Goal: Transaction & Acquisition: Purchase product/service

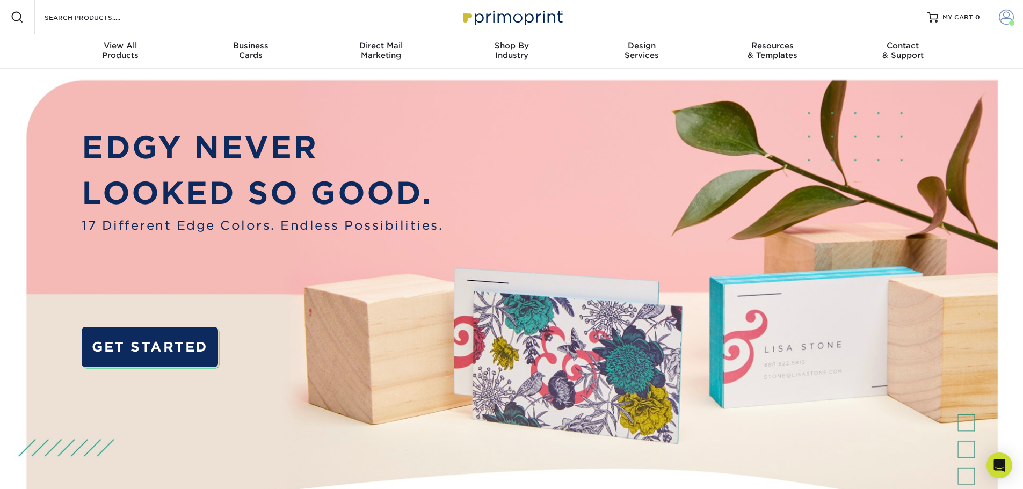
click at [1005, 18] on span at bounding box center [1006, 17] width 15 height 15
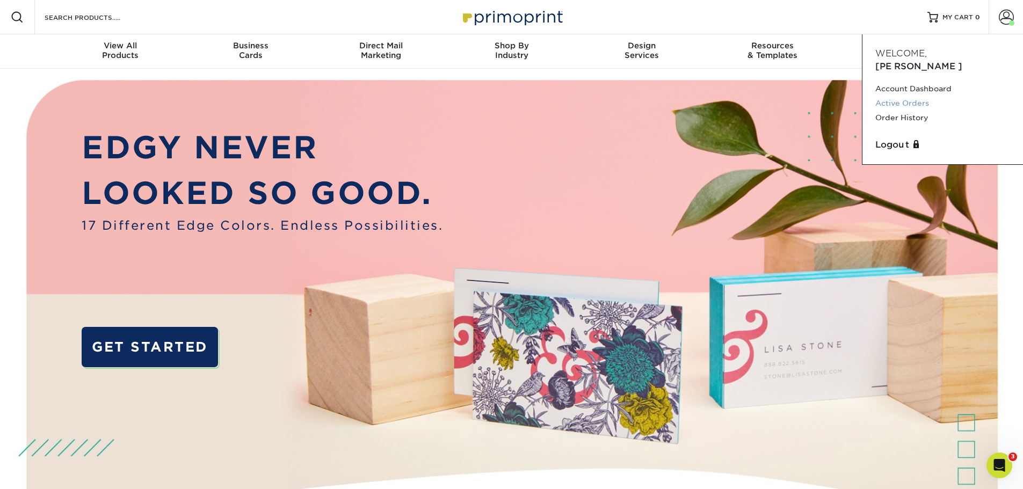
click at [919, 96] on link "Active Orders" at bounding box center [943, 103] width 135 height 15
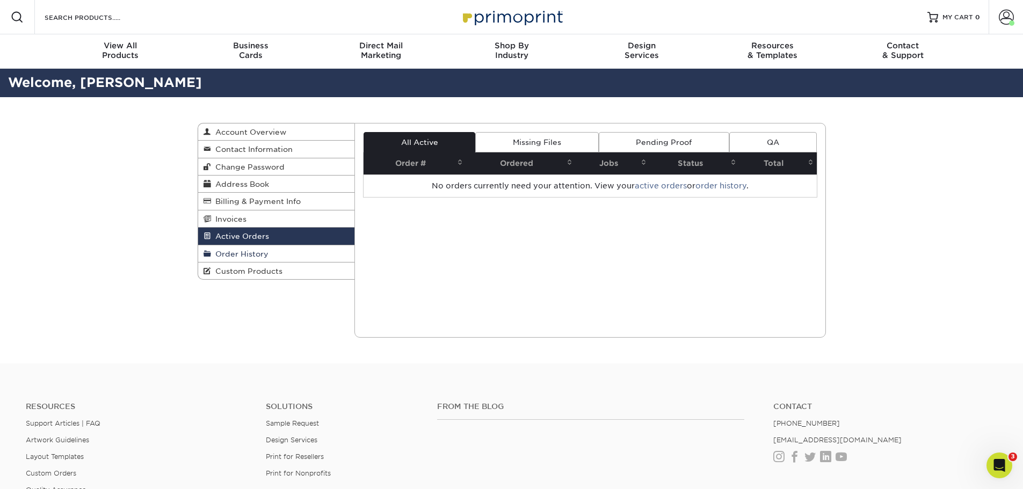
click at [262, 254] on span "Order History" at bounding box center [239, 254] width 57 height 9
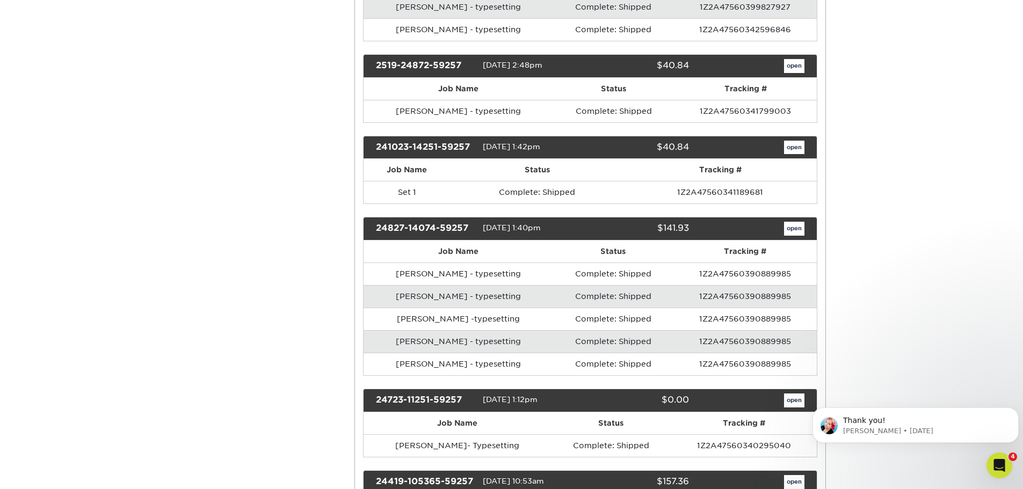
scroll to position [430, 0]
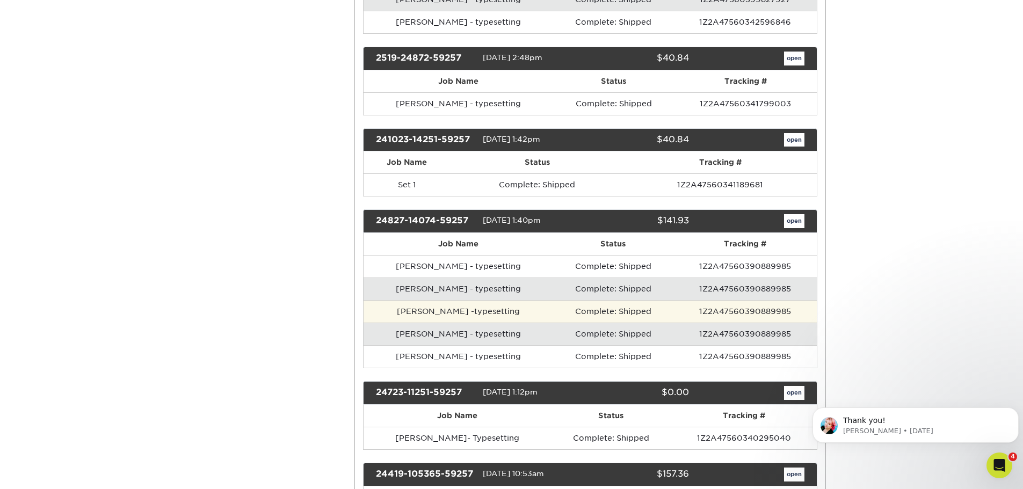
click at [767, 309] on td "1Z2A47560390889985" at bounding box center [745, 311] width 143 height 23
click at [477, 312] on td "Brandi Ballentine -typesetting" at bounding box center [458, 311] width 189 height 23
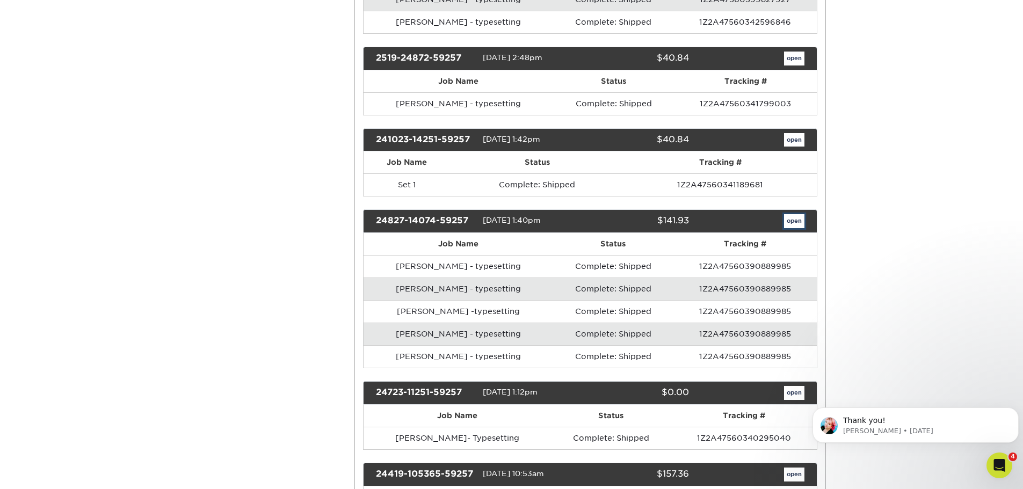
click at [794, 223] on link "open" at bounding box center [794, 221] width 20 height 14
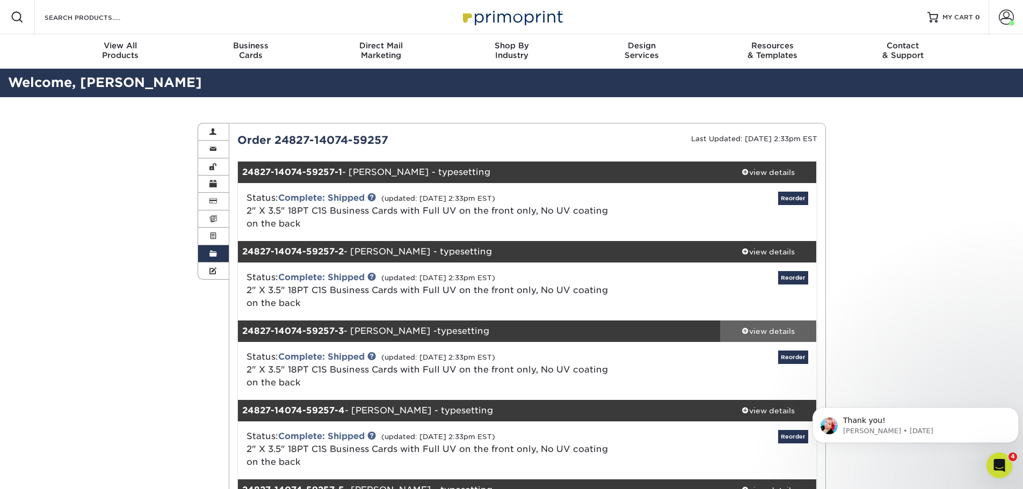
click at [769, 331] on div "view details" at bounding box center [768, 331] width 97 height 11
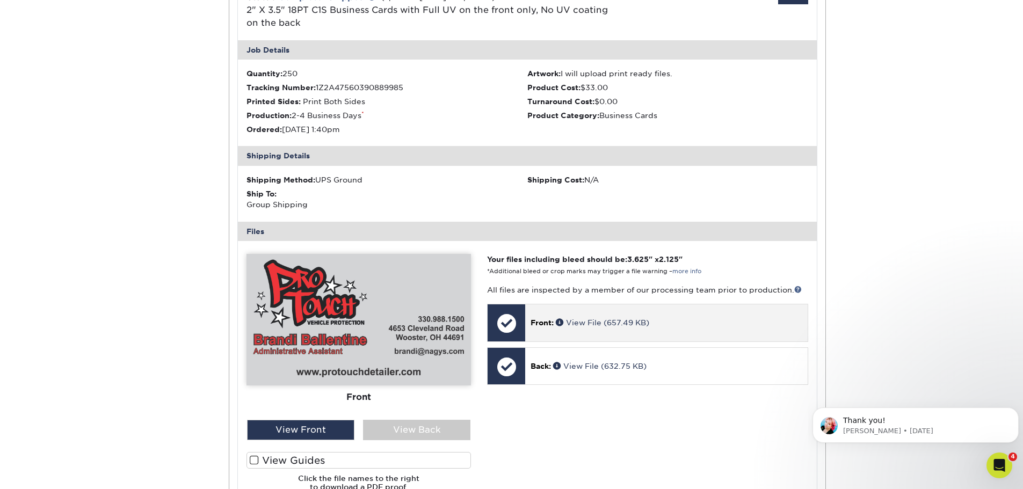
scroll to position [376, 0]
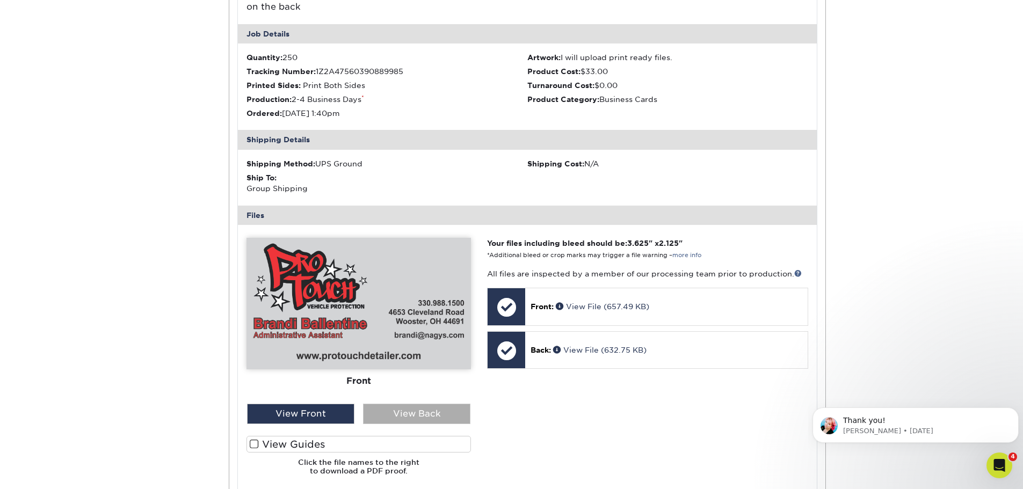
click at [424, 418] on div "View Back" at bounding box center [416, 414] width 107 height 20
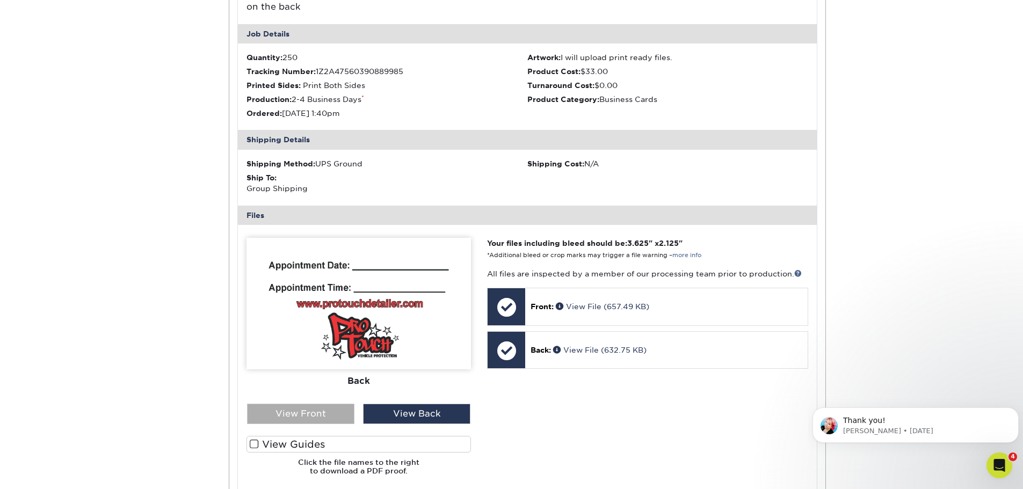
click at [322, 410] on div "View Front" at bounding box center [300, 414] width 107 height 20
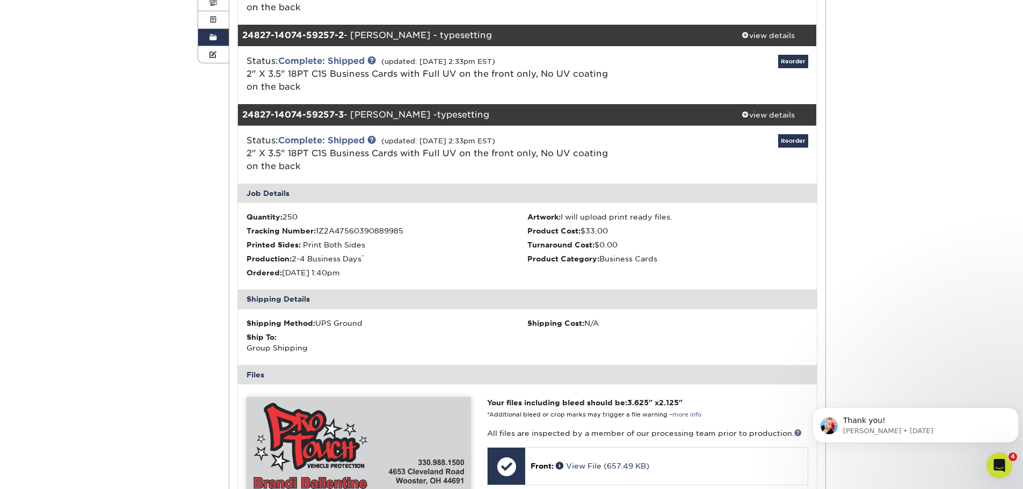
scroll to position [215, 0]
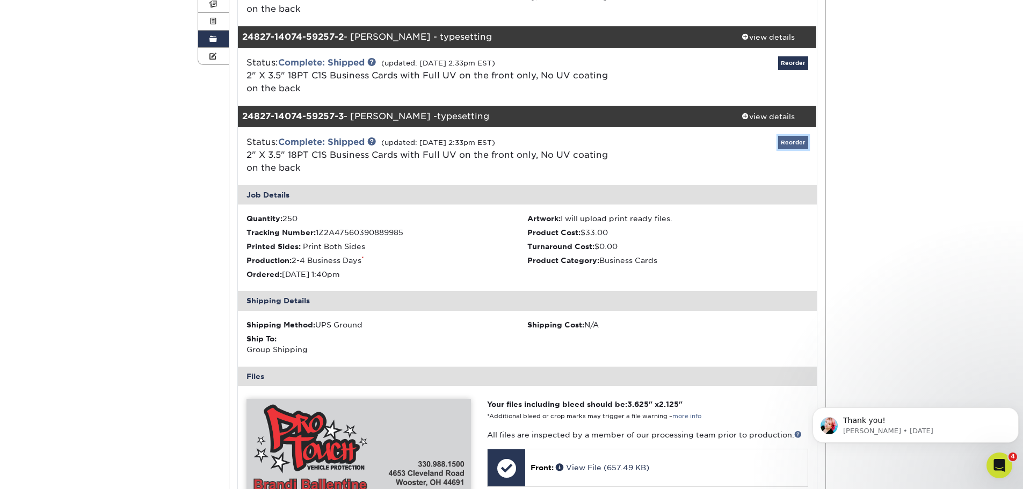
click at [789, 141] on link "Reorder" at bounding box center [793, 142] width 30 height 13
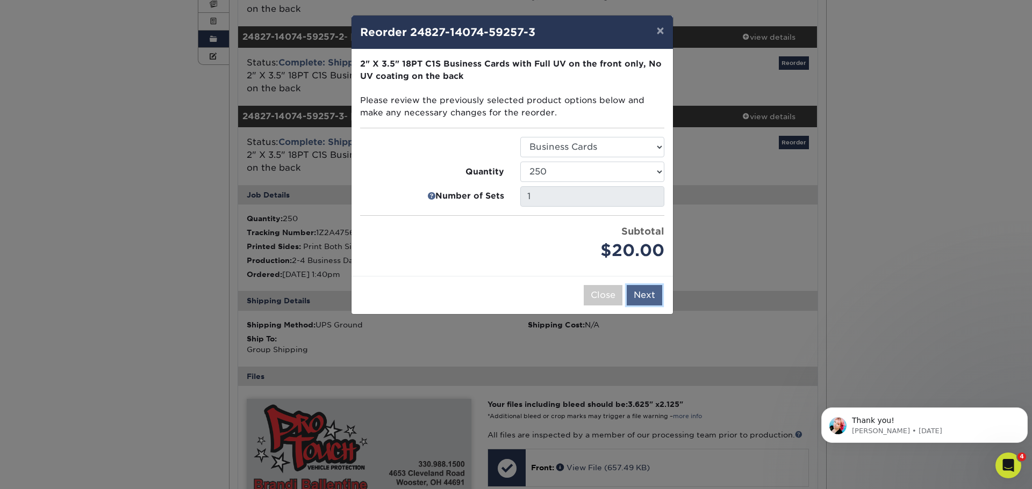
click at [644, 302] on button "Next" at bounding box center [643, 295] width 35 height 20
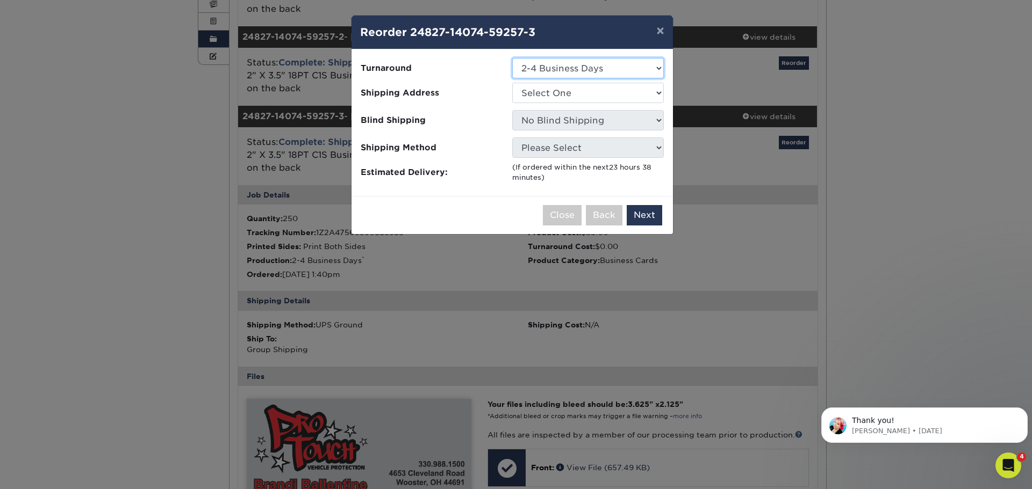
click at [655, 67] on select "Select One 2-4 Business Days" at bounding box center [588, 68] width 152 height 20
click at [512, 58] on select "Select One 2-4 Business Days" at bounding box center [588, 68] width 152 height 20
click at [643, 93] on select "Select One Ashland ProTouch Medina ProTouch Orrville Wooster ProTouch" at bounding box center [588, 93] width 152 height 20
select select "230450"
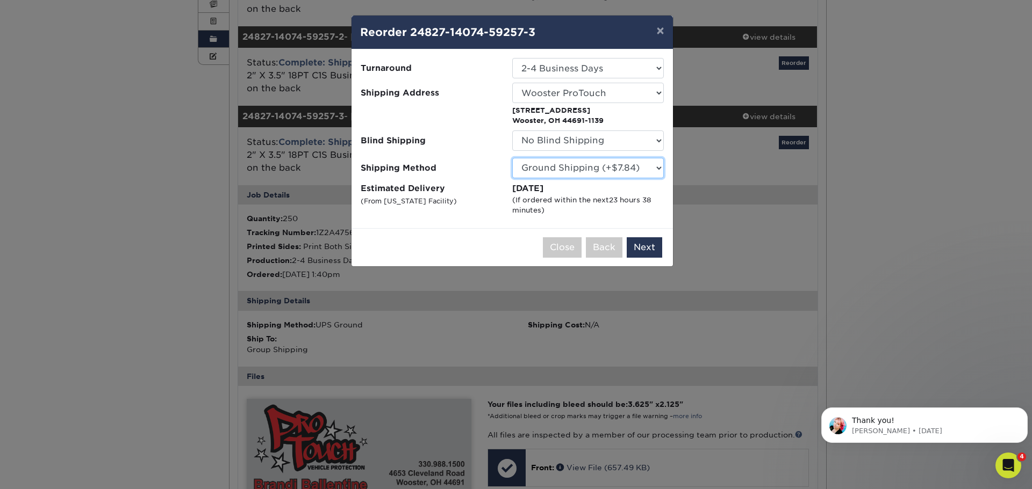
click at [651, 170] on select "Please Select Ground Shipping (+$7.84) 3 Day Shipping Service (+$15.34) 2 Day A…" at bounding box center [588, 168] width 152 height 20
click at [512, 158] on select "Please Select Ground Shipping (+$7.84) 3 Day Shipping Service (+$15.34) 2 Day A…" at bounding box center [588, 168] width 152 height 20
click at [638, 244] on button "Next" at bounding box center [643, 247] width 35 height 20
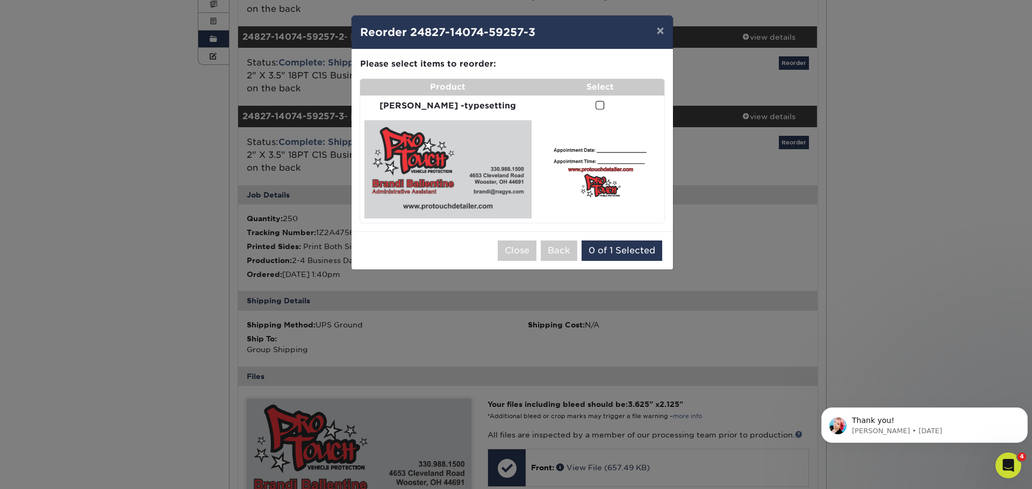
click at [596, 106] on span at bounding box center [599, 105] width 9 height 10
click at [0, 0] on input "checkbox" at bounding box center [0, 0] width 0 height 0
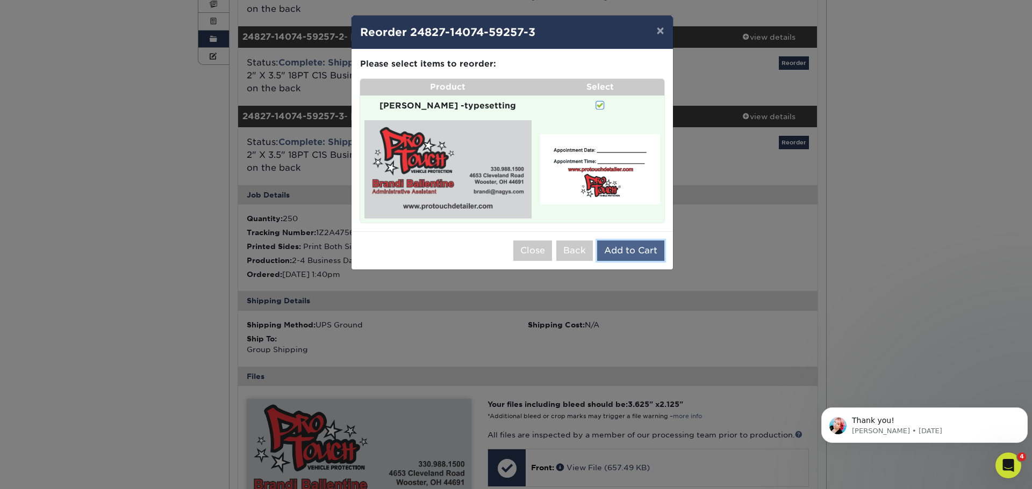
click at [631, 248] on button "Add to Cart" at bounding box center [630, 251] width 67 height 20
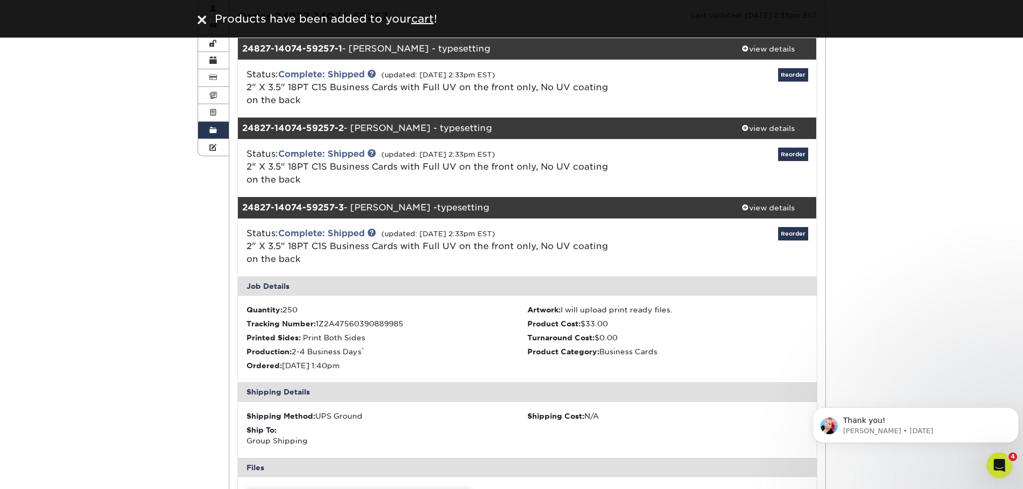
scroll to position [0, 0]
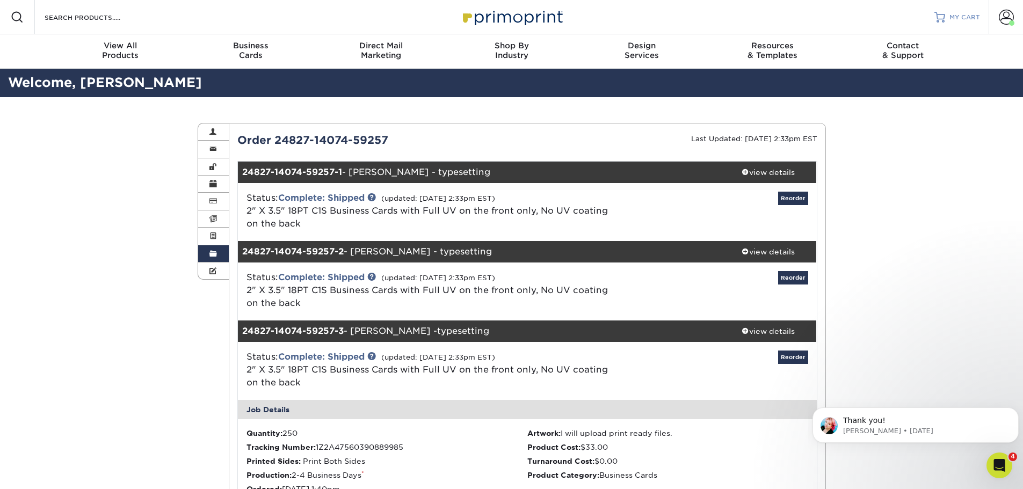
click at [969, 17] on span "MY CART" at bounding box center [965, 17] width 31 height 9
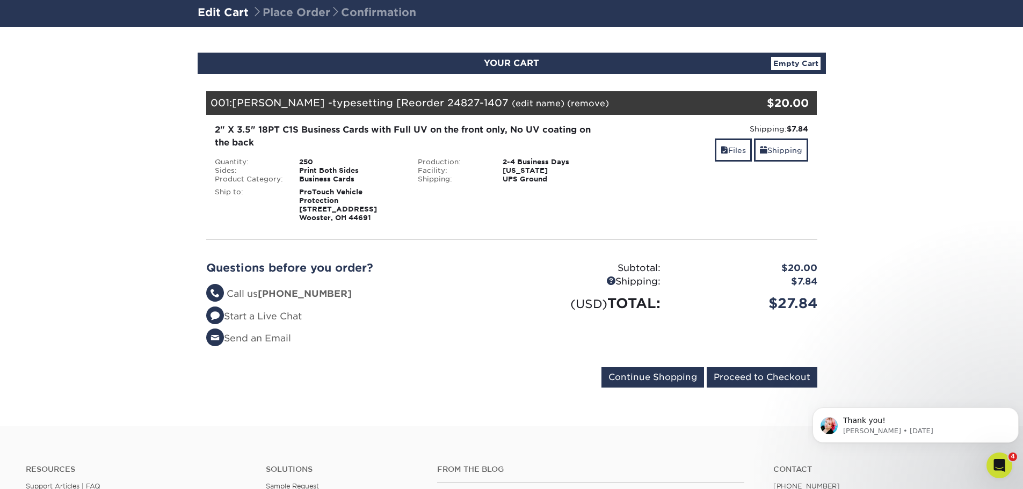
scroll to position [107, 0]
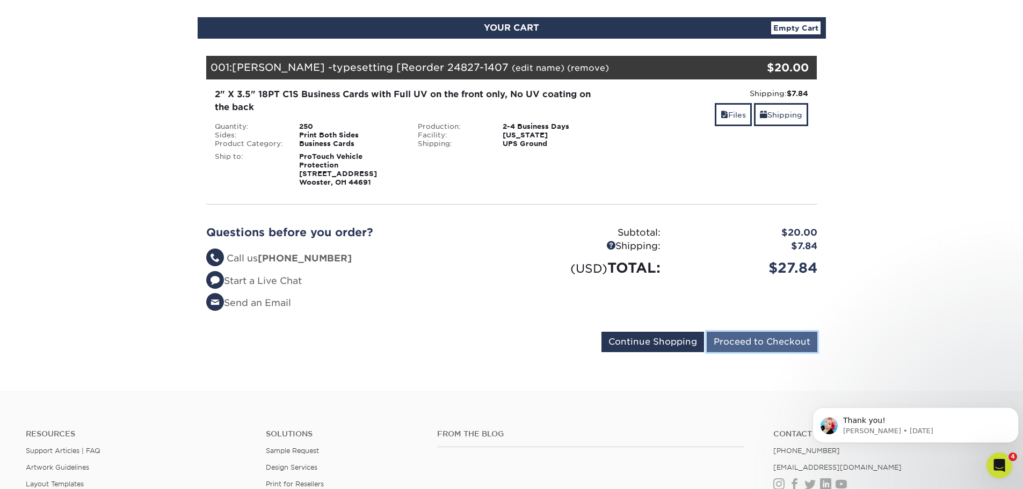
click at [747, 340] on input "Proceed to Checkout" at bounding box center [762, 342] width 111 height 20
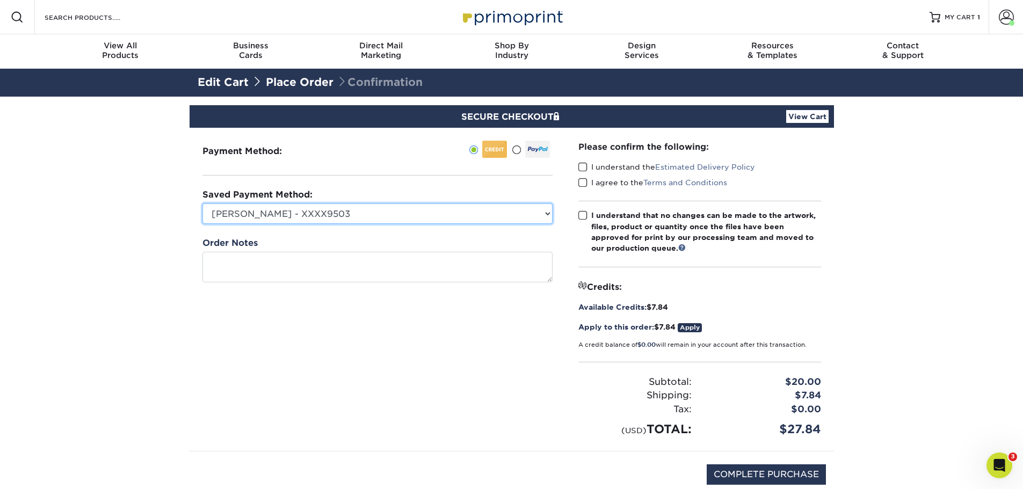
click at [286, 210] on select "Hallie - XXXX9503 New Credit Card" at bounding box center [378, 214] width 350 height 20
click at [203, 204] on select "Hallie - XXXX9503 New Credit Card" at bounding box center [378, 214] width 350 height 20
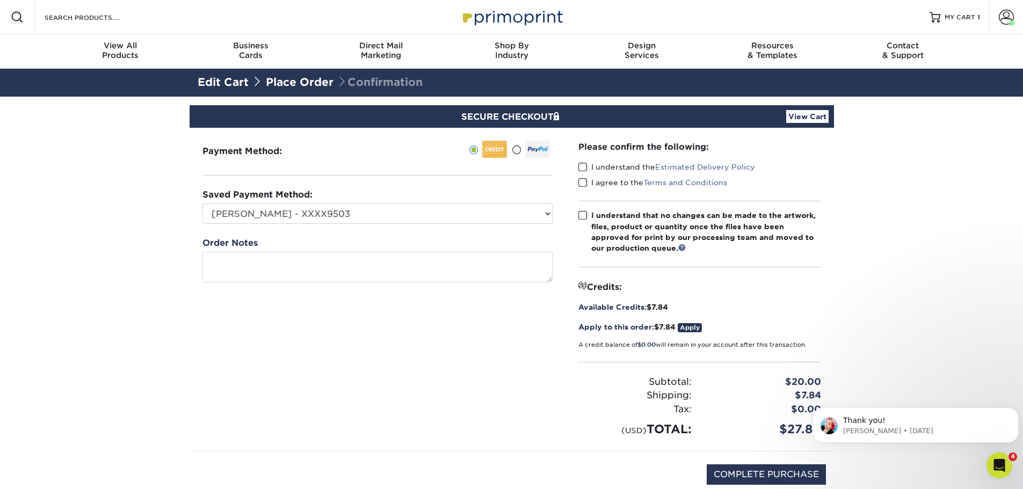
click at [585, 165] on span at bounding box center [583, 167] width 9 height 10
click at [0, 0] on input "I understand the Estimated Delivery Policy" at bounding box center [0, 0] width 0 height 0
click at [582, 182] on span at bounding box center [583, 183] width 9 height 10
click at [0, 0] on input "I agree to the Terms and Conditions" at bounding box center [0, 0] width 0 height 0
click at [583, 218] on span at bounding box center [583, 216] width 9 height 10
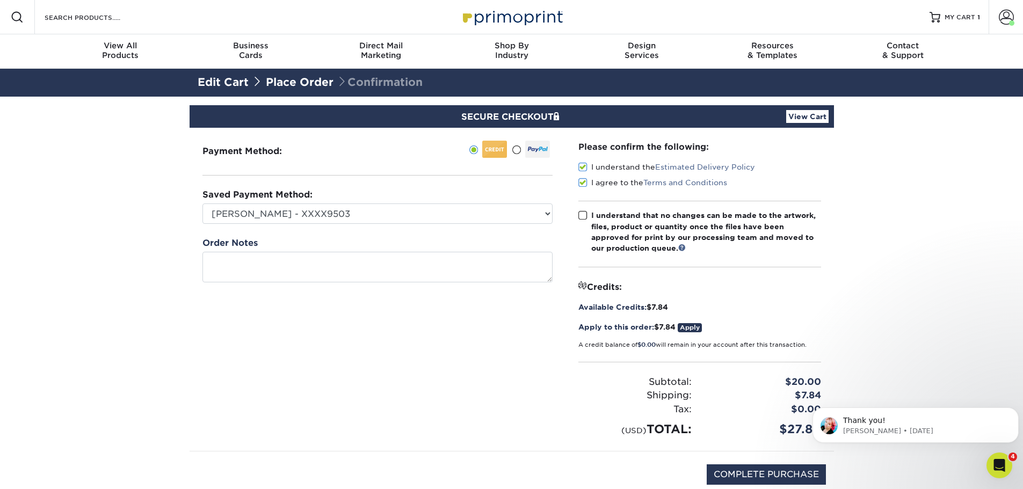
click at [0, 0] on input "I understand that no changes can be made to the artwork, files, product or quan…" at bounding box center [0, 0] width 0 height 0
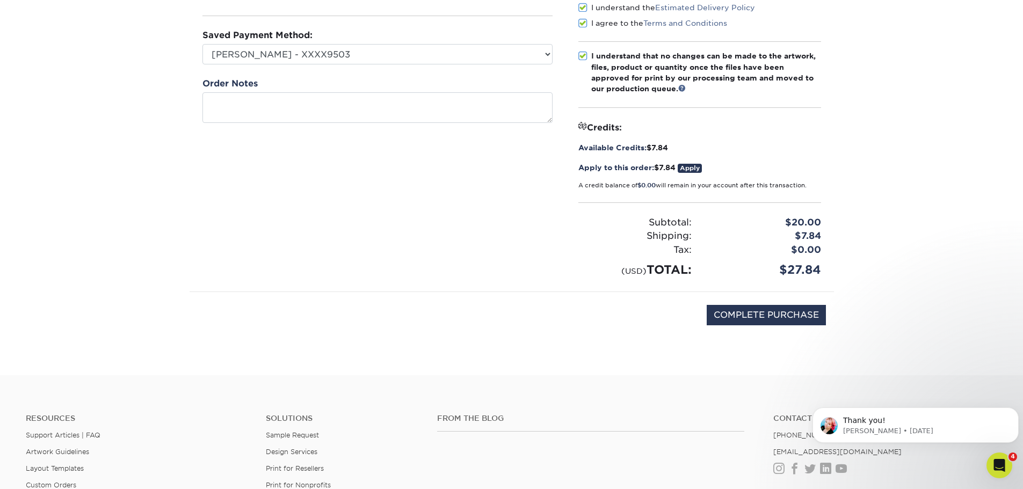
scroll to position [161, 0]
click at [690, 164] on link "Apply" at bounding box center [690, 166] width 24 height 9
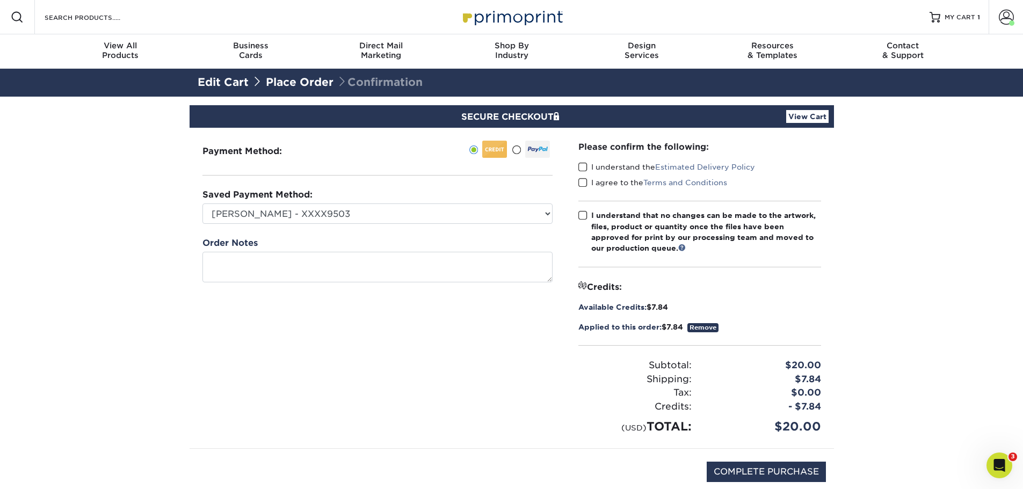
click at [586, 167] on span at bounding box center [583, 167] width 9 height 10
click at [0, 0] on input "I understand the Estimated Delivery Policy" at bounding box center [0, 0] width 0 height 0
click at [586, 182] on span at bounding box center [583, 183] width 9 height 10
click at [0, 0] on input "I agree to the Terms and Conditions" at bounding box center [0, 0] width 0 height 0
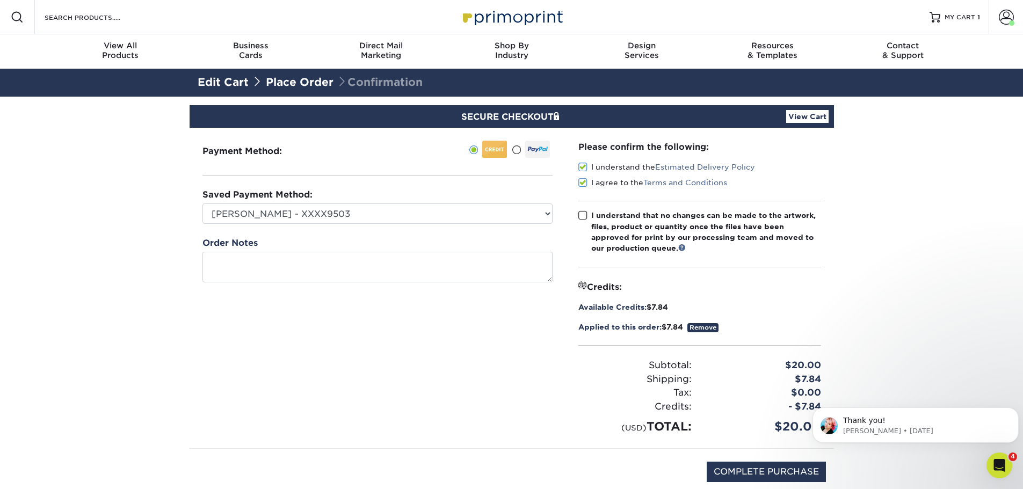
click at [581, 214] on span at bounding box center [583, 216] width 9 height 10
click at [0, 0] on input "I understand that no changes can be made to the artwork, files, product or quan…" at bounding box center [0, 0] width 0 height 0
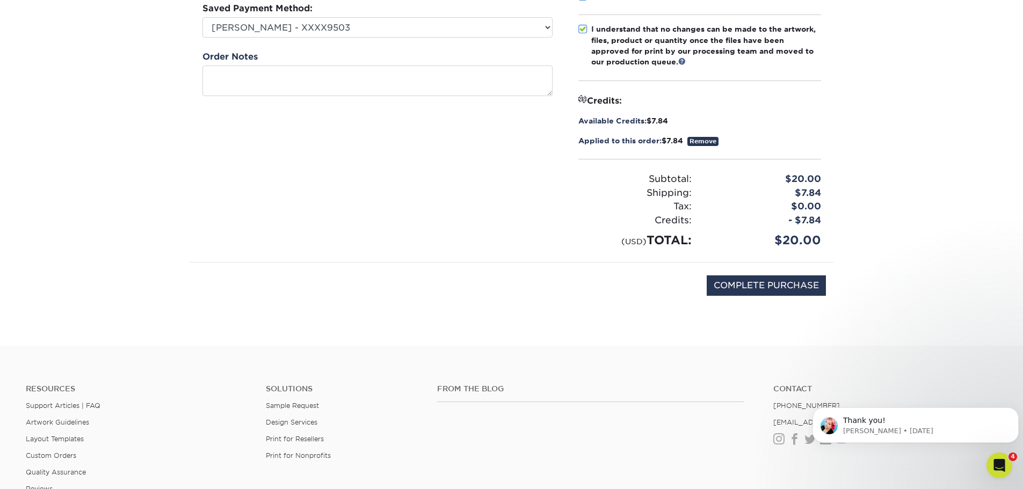
scroll to position [215, 0]
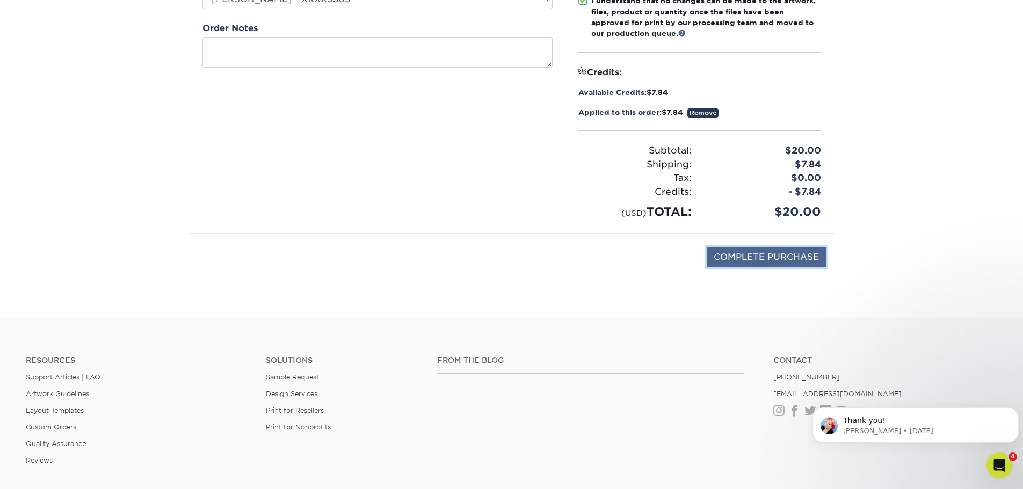
click at [773, 261] on input "COMPLETE PURCHASE" at bounding box center [766, 257] width 119 height 20
type input "PROCESSING, PLEASE WAIT..."
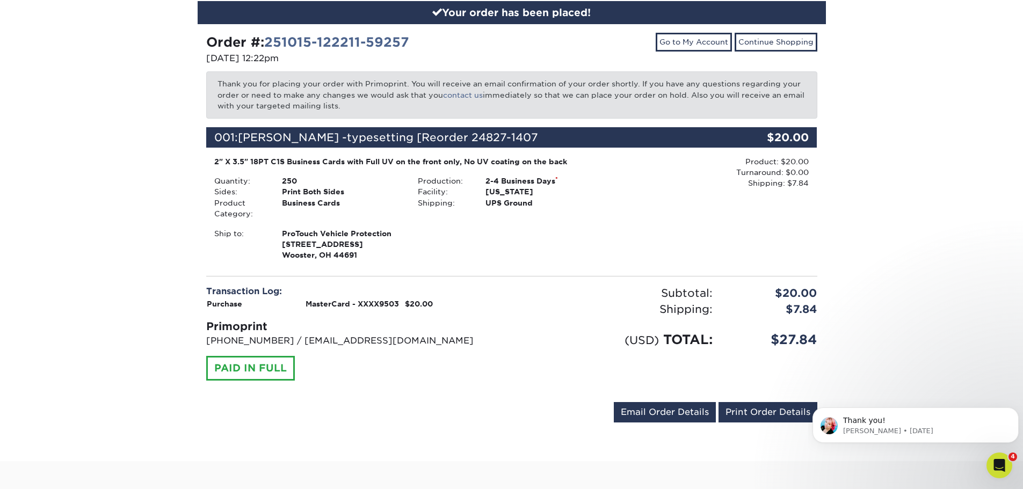
scroll to position [161, 0]
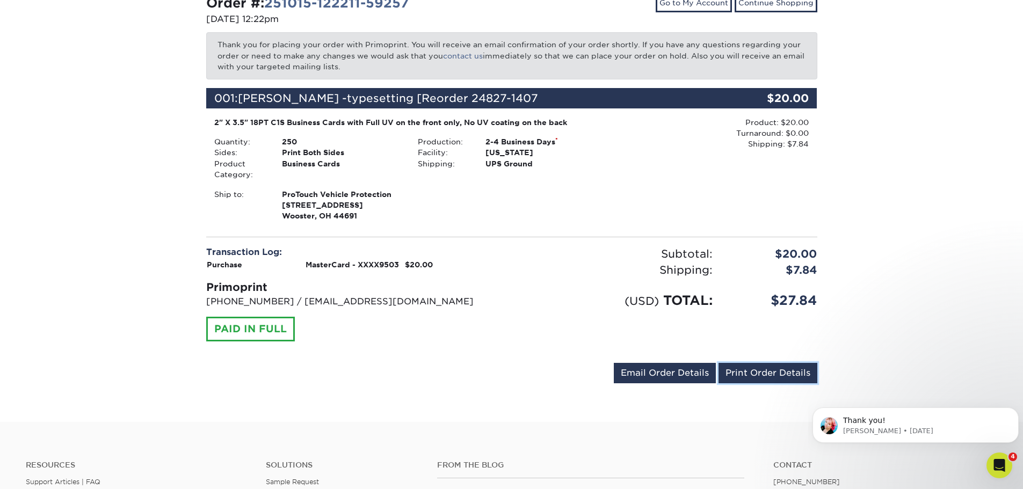
drag, startPoint x: 741, startPoint y: 376, endPoint x: 119, endPoint y: 162, distance: 657.8
click at [741, 376] on link "Print Order Details" at bounding box center [768, 373] width 99 height 20
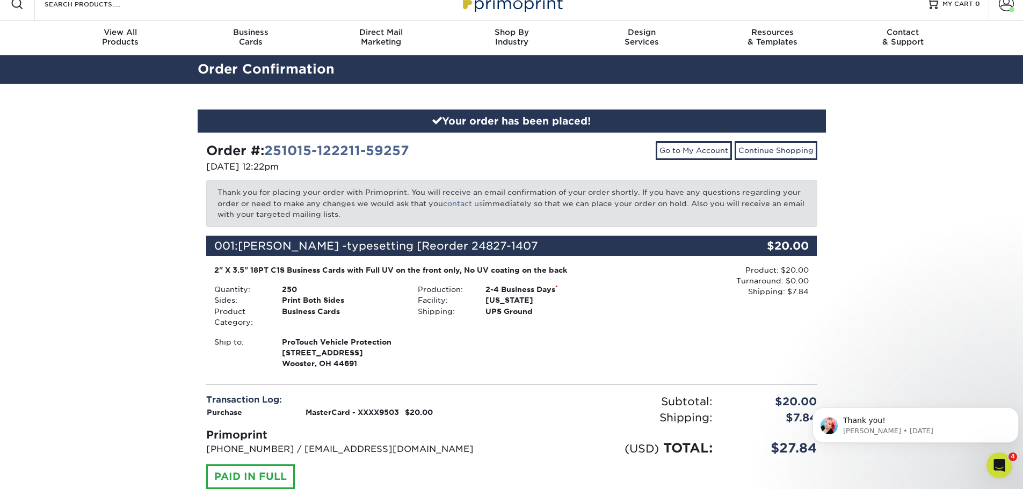
scroll to position [0, 0]
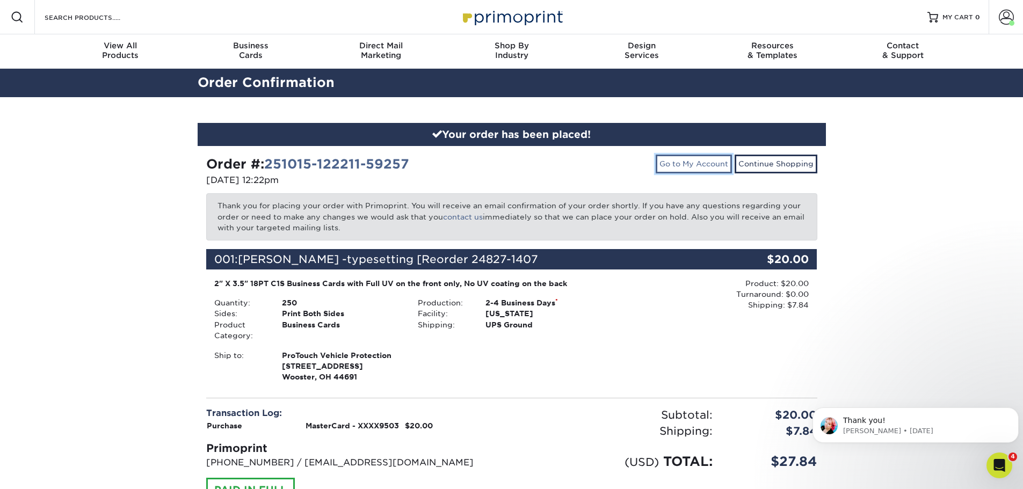
click at [699, 165] on link "Go to My Account" at bounding box center [694, 164] width 76 height 18
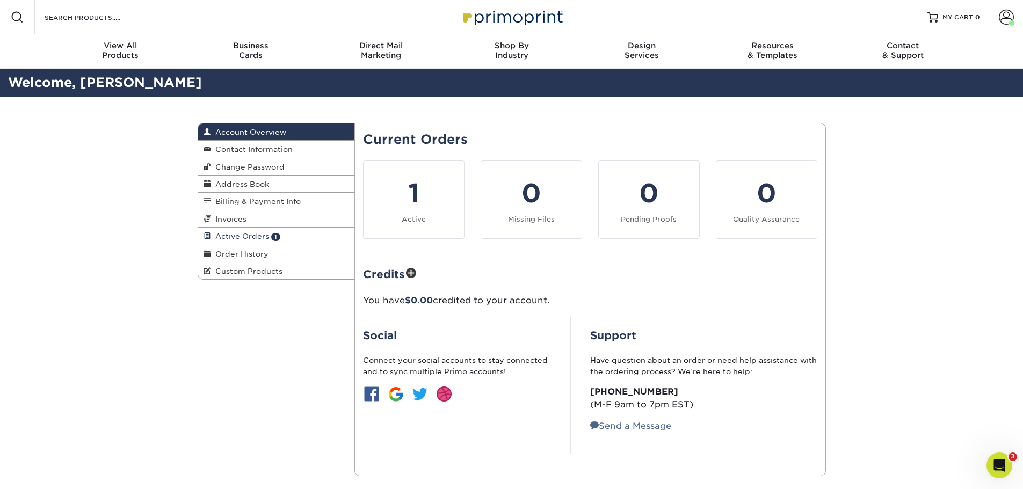
click at [253, 235] on span "Active Orders" at bounding box center [240, 236] width 58 height 9
